Goal: Task Accomplishment & Management: Use online tool/utility

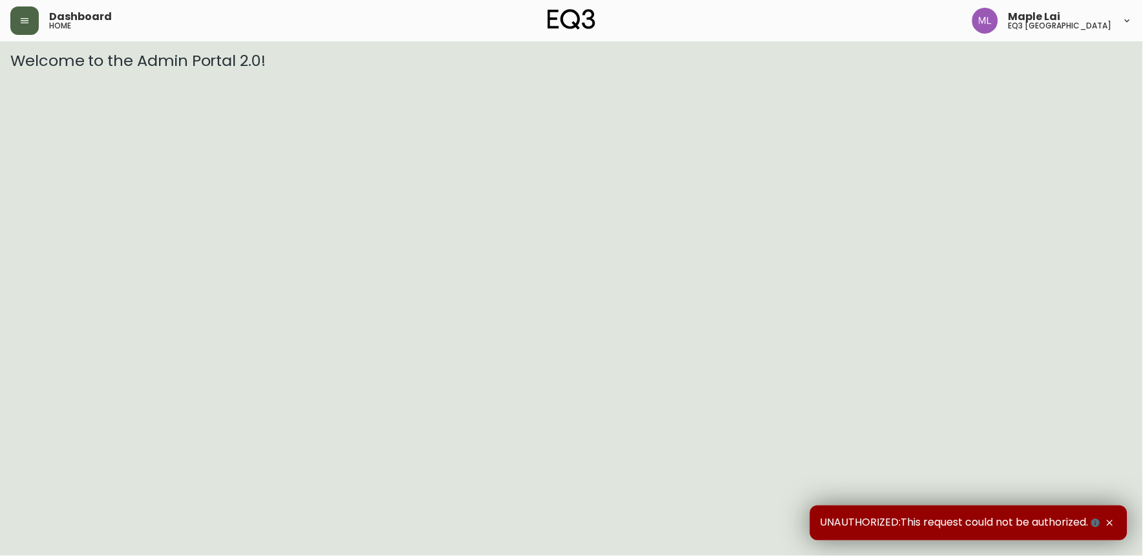
click at [33, 17] on button "button" at bounding box center [24, 20] width 28 height 28
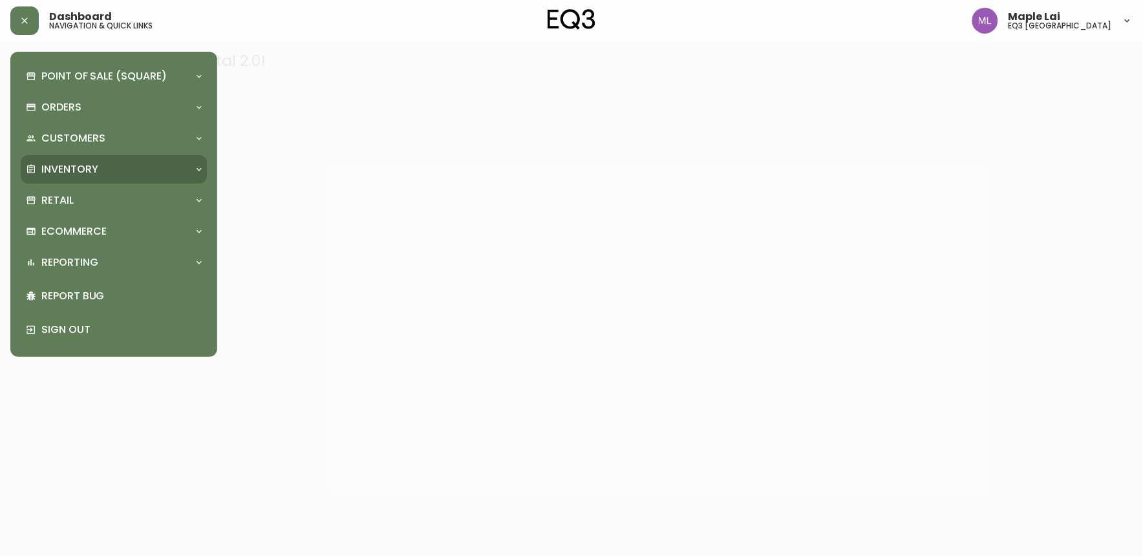
click at [98, 170] on p "Inventory" at bounding box center [69, 169] width 57 height 14
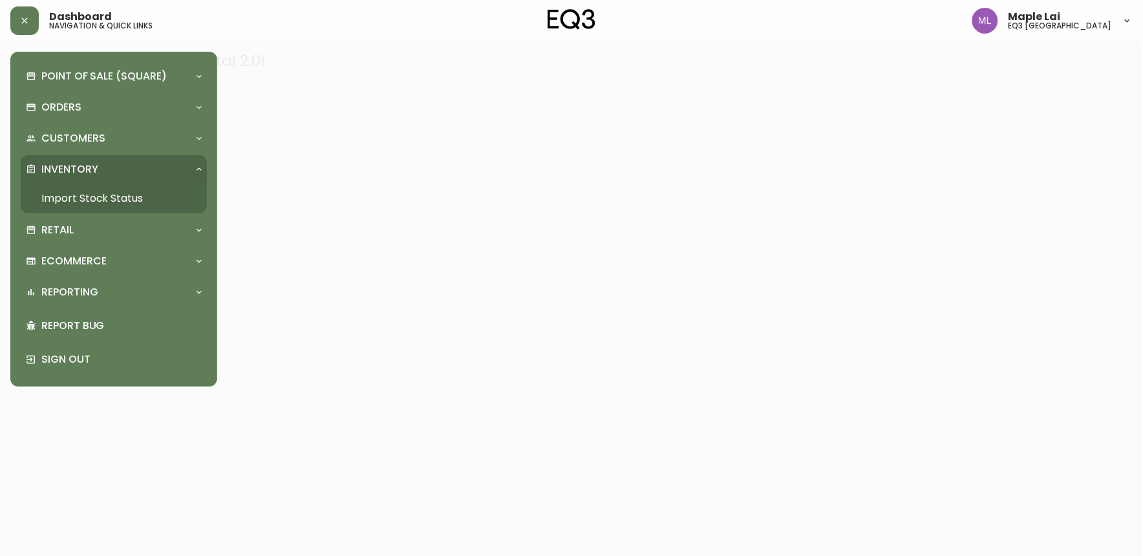
click at [57, 189] on link "Import Stock Status" at bounding box center [114, 199] width 186 height 30
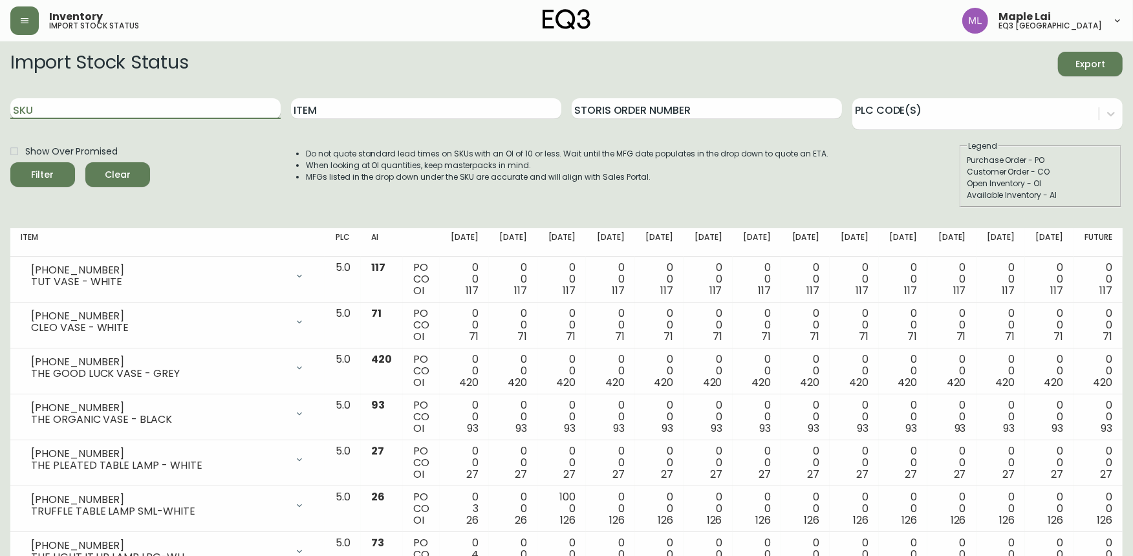
click at [121, 100] on input "SKU" at bounding box center [145, 108] width 270 height 21
paste input "[PHONE_NUMBER]"
type input "[PHONE_NUMBER]"
click at [10, 162] on button "Filter" at bounding box center [42, 174] width 65 height 25
